Goal: Task Accomplishment & Management: Manage account settings

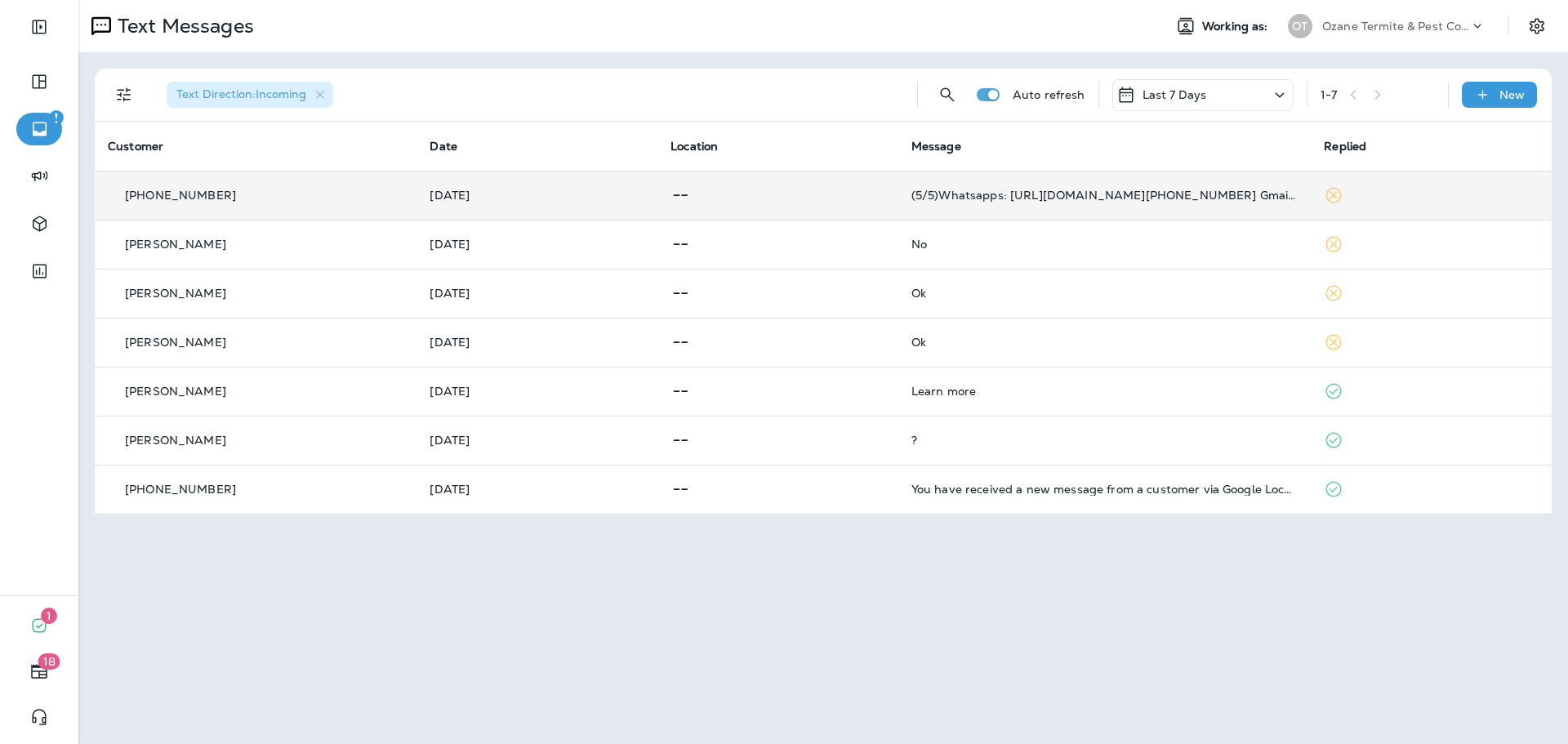
click at [935, 198] on div "(5/5)Whatsapps: [URL][DOMAIN_NAME][PHONE_NUMBER] Gmail: [EMAIL_ADDRESS][DOMAIN_…" at bounding box center [1104, 195] width 386 height 13
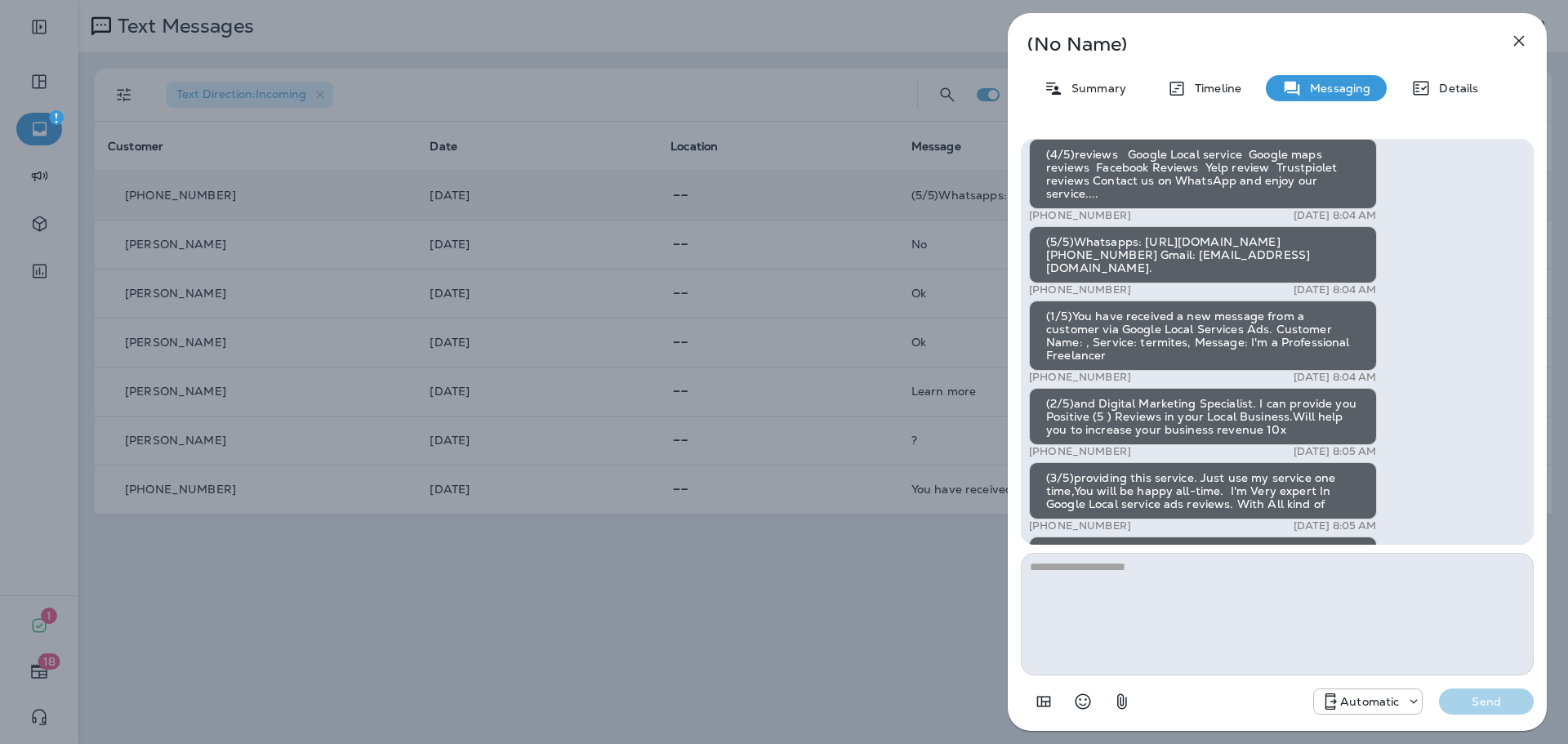
scroll to position [-164, 0]
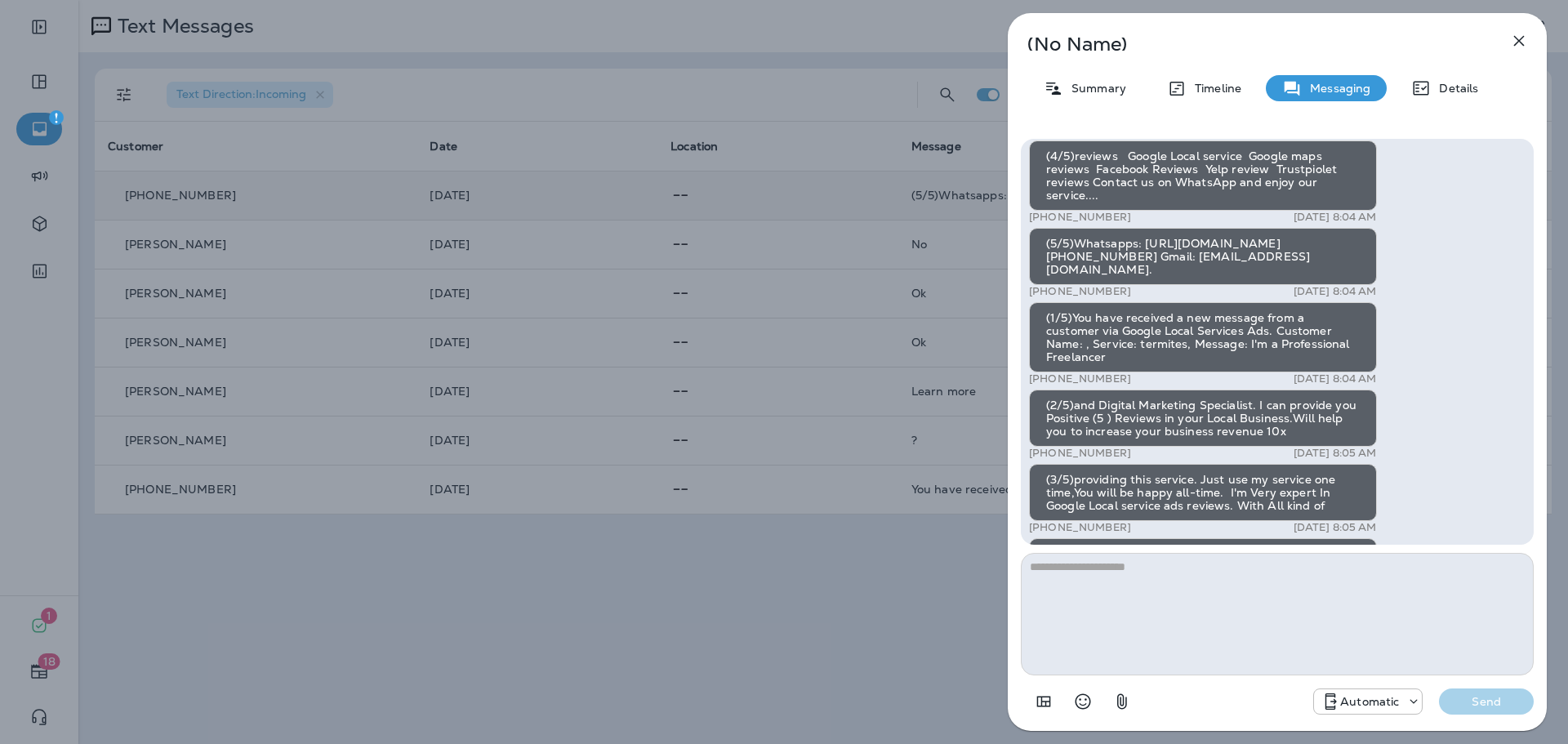
click at [1409, 703] on icon at bounding box center [1413, 701] width 16 height 16
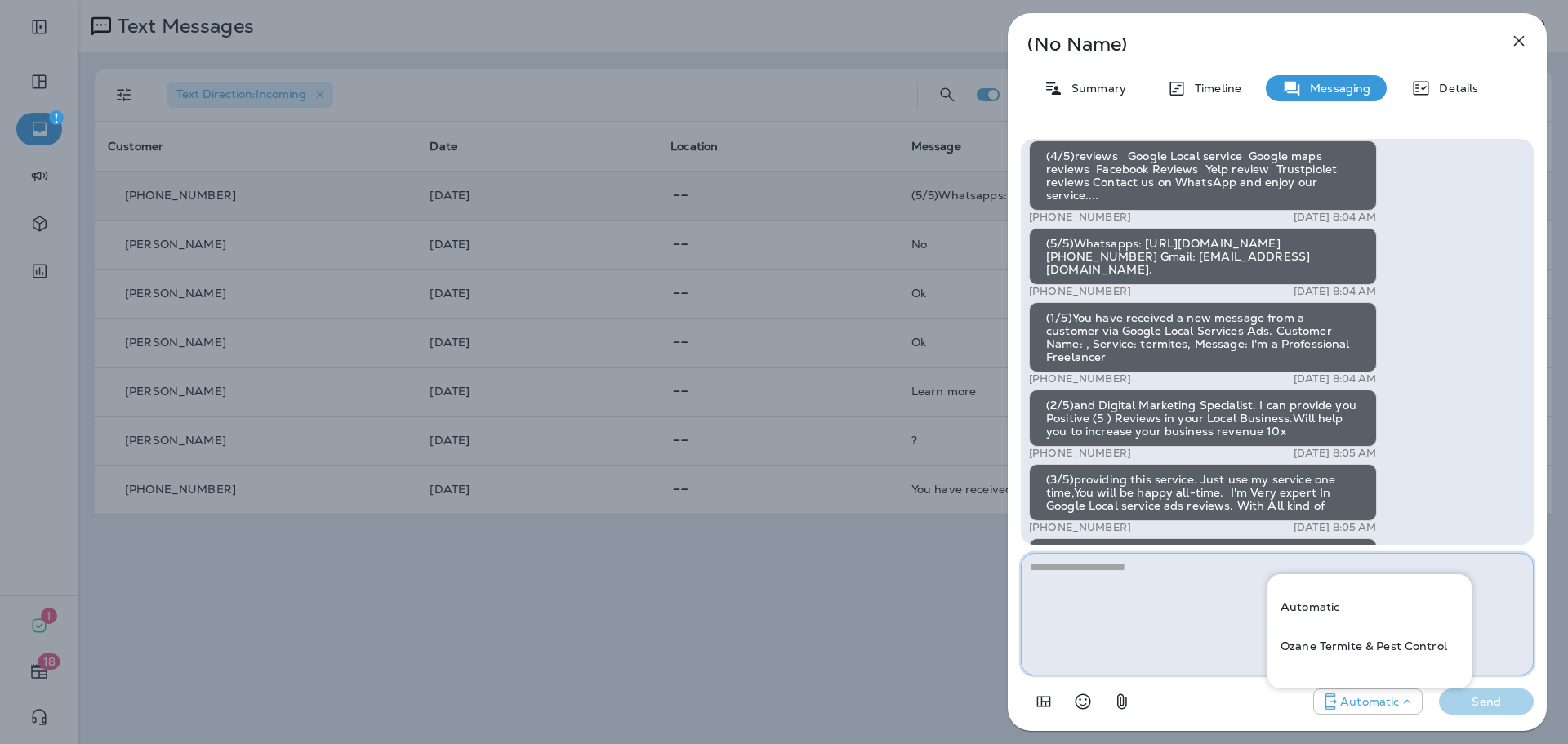
click at [1159, 657] on textarea at bounding box center [1277, 614] width 513 height 123
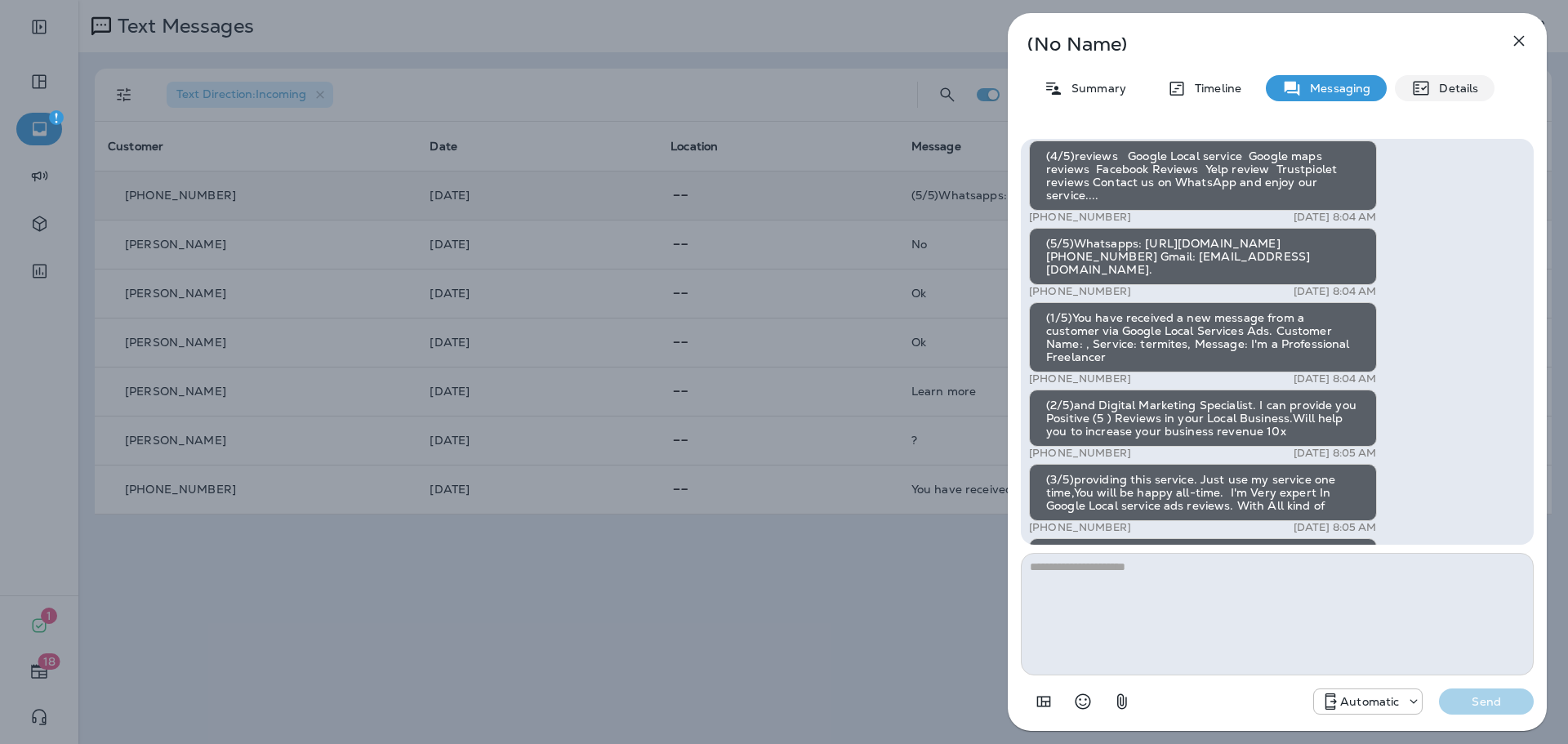
click at [1436, 91] on p "Details" at bounding box center [1455, 87] width 48 height 13
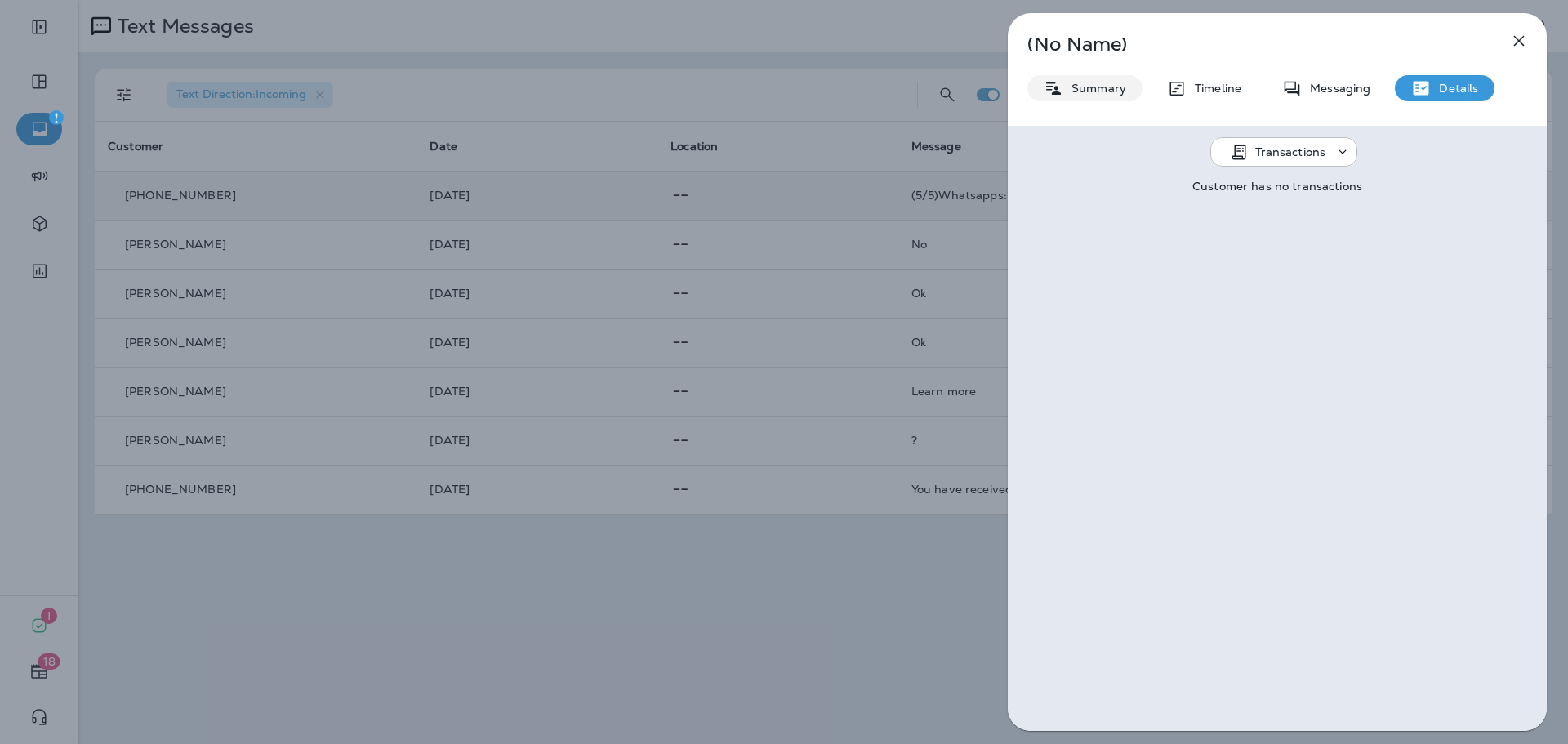
click at [1096, 90] on p "Summary" at bounding box center [1095, 87] width 63 height 13
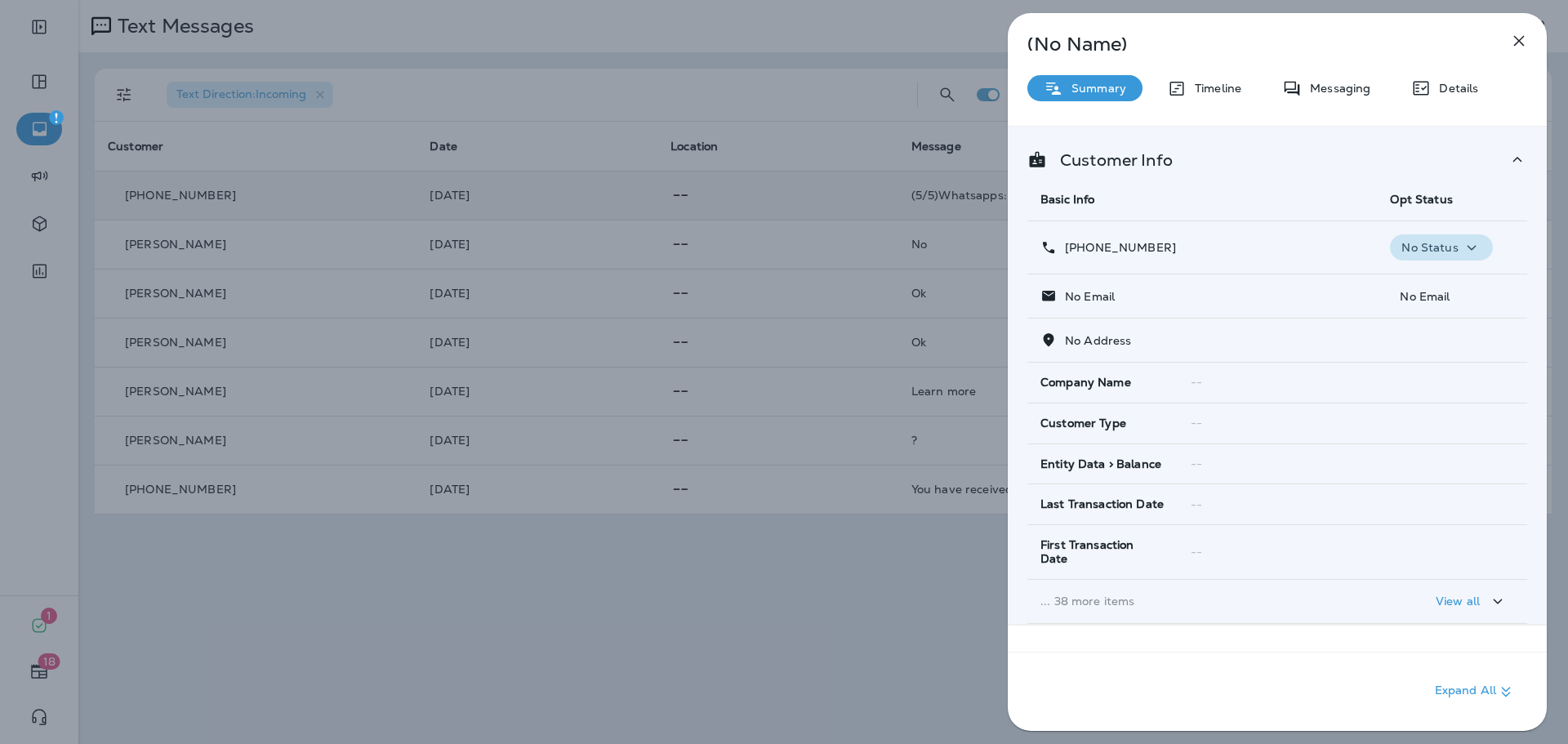
click at [1450, 255] on div "No Status" at bounding box center [1441, 248] width 89 height 21
click at [1429, 286] on p "Opt out" at bounding box center [1430, 286] width 44 height 13
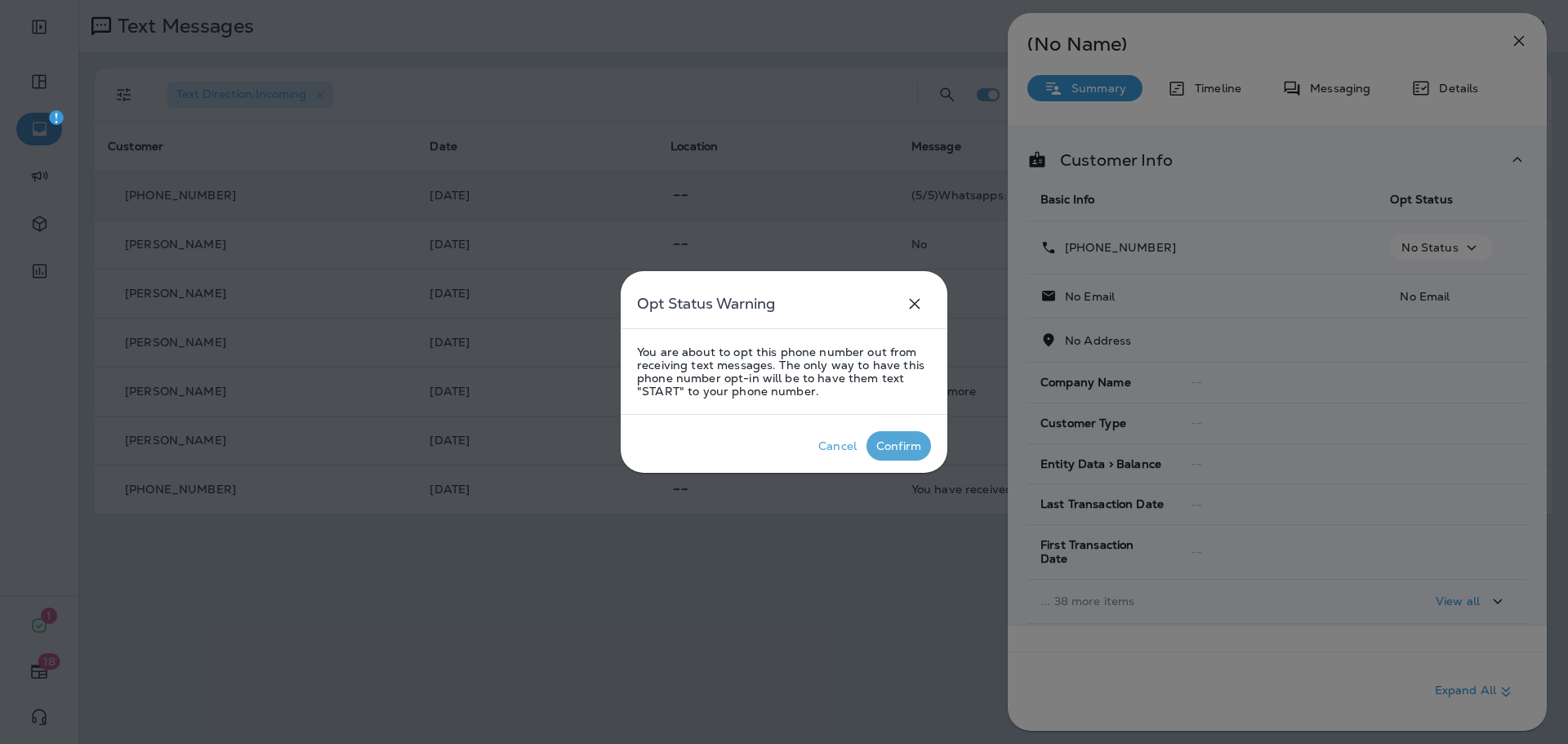
click at [912, 446] on div "Confirm" at bounding box center [899, 446] width 45 height 13
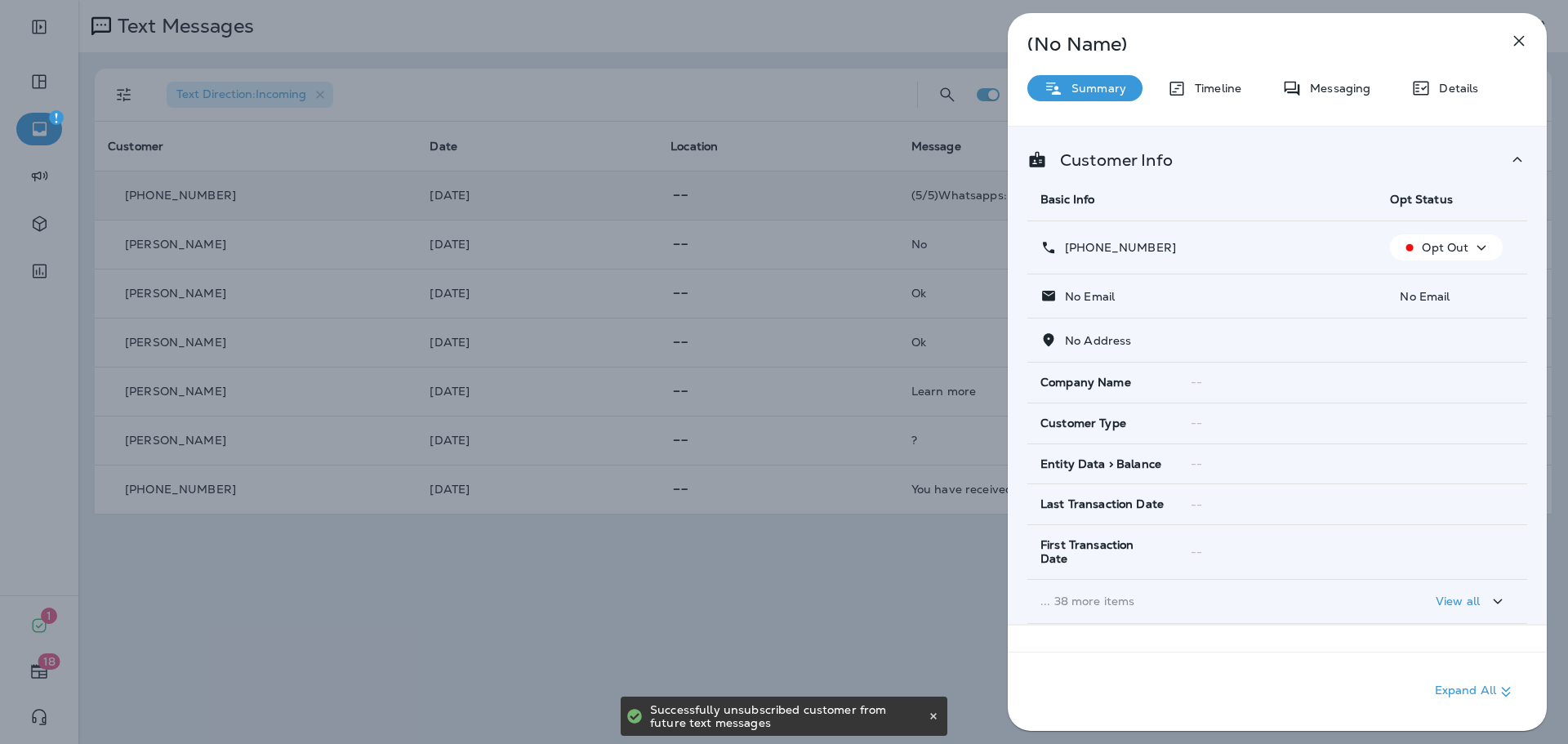
click at [1520, 37] on icon "button" at bounding box center [1519, 41] width 20 height 20
